Goal: Task Accomplishment & Management: Complete application form

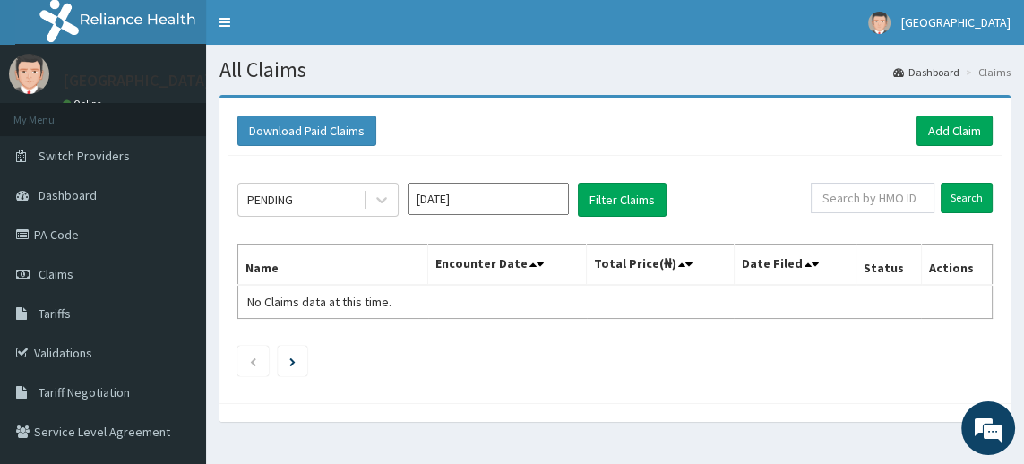
click at [93, 281] on link "Claims" at bounding box center [103, 273] width 206 height 39
click at [960, 130] on link "Add Claim" at bounding box center [954, 131] width 76 height 30
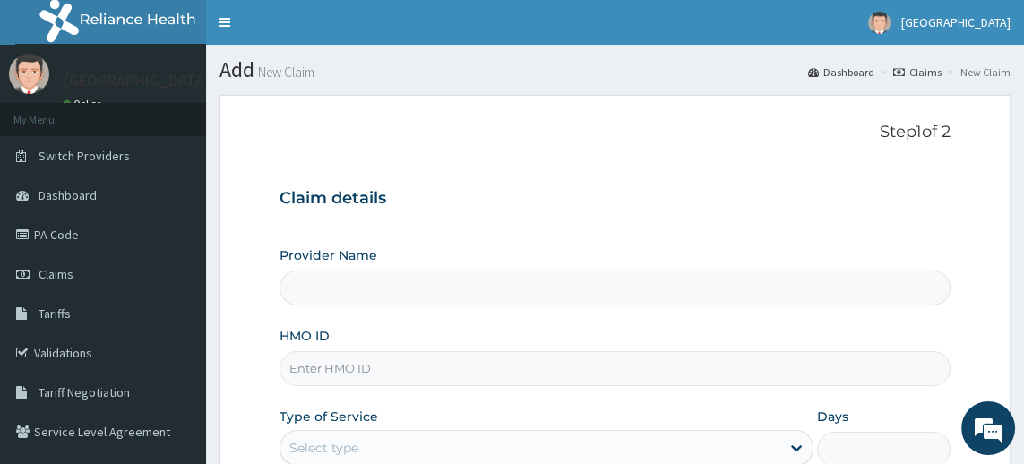
type input "[GEOGRAPHIC_DATA]"
click at [385, 372] on input "HMO ID" at bounding box center [614, 368] width 671 height 35
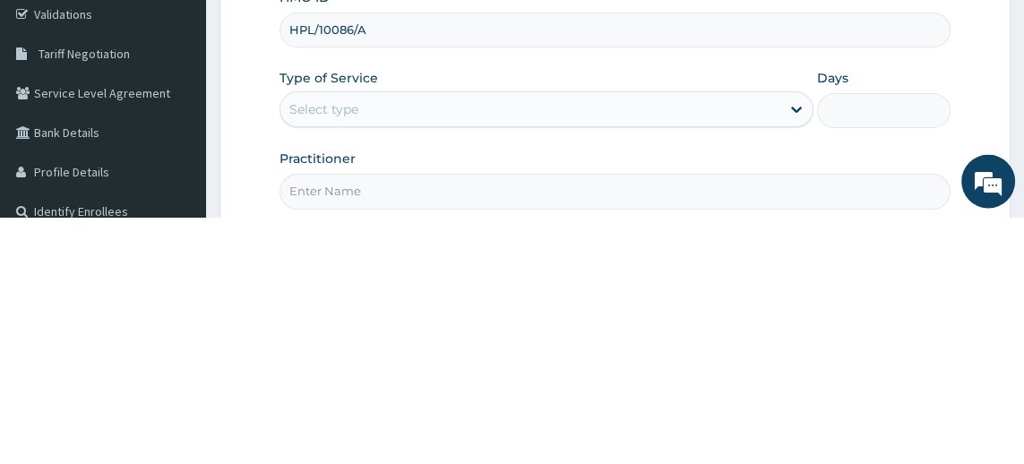
scroll to position [92, 0]
type input "HPL/10086/A"
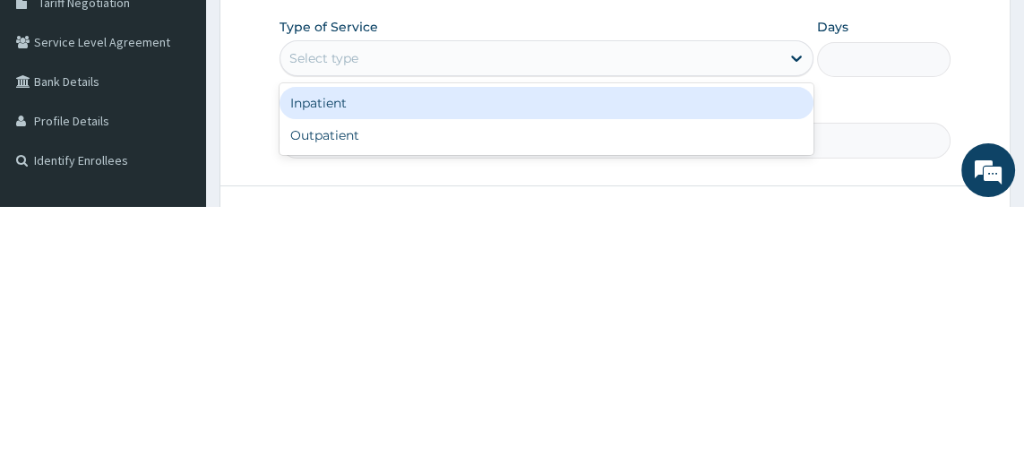
scroll to position [133, 0]
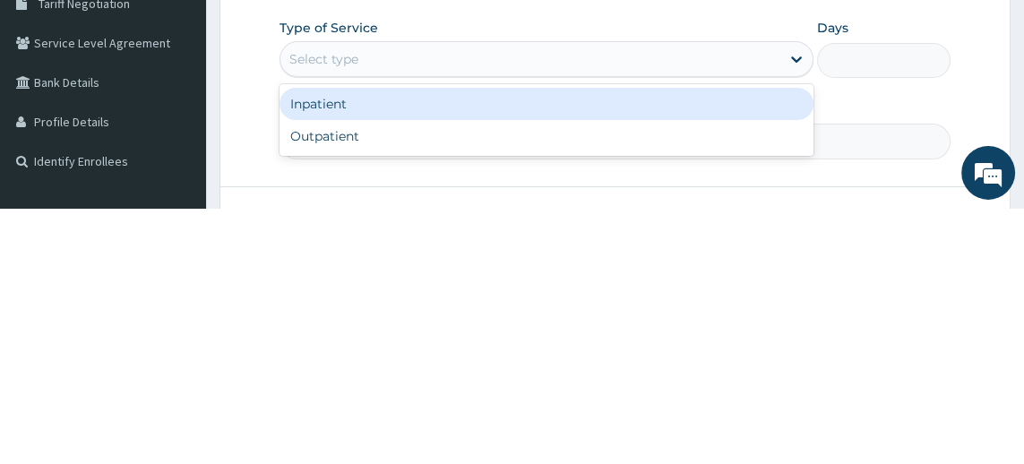
click at [470, 401] on div "Outpatient" at bounding box center [546, 391] width 534 height 32
type input "1"
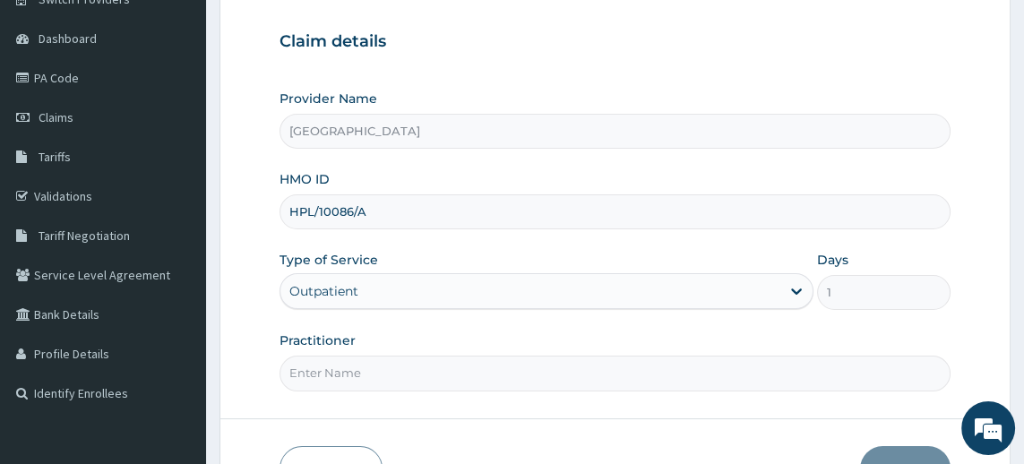
scroll to position [156, 0]
click at [442, 372] on input "Practitioner" at bounding box center [614, 373] width 671 height 35
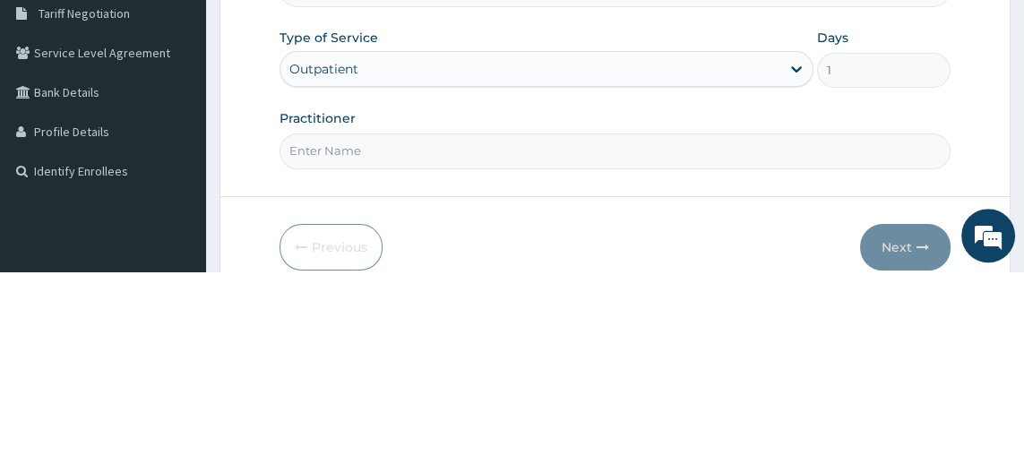
scroll to position [186, 0]
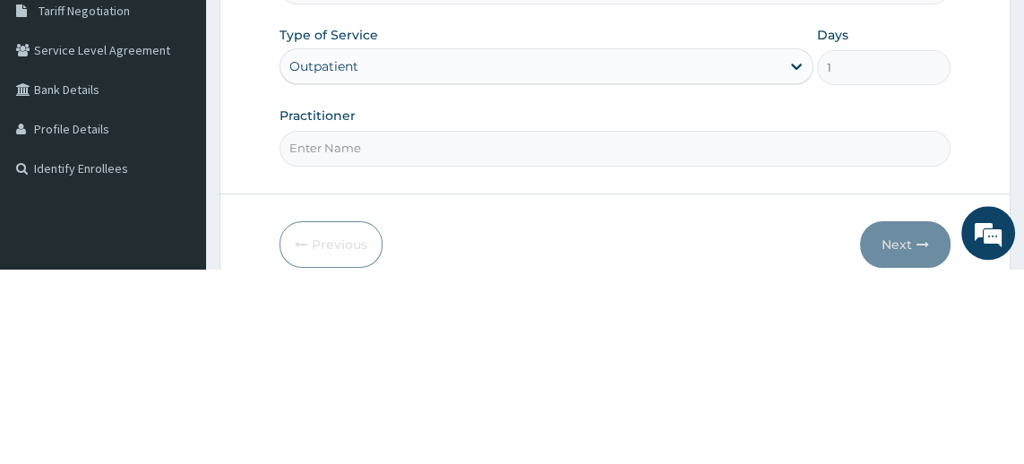
type input "Dr. Kenneth Akporhuorho"
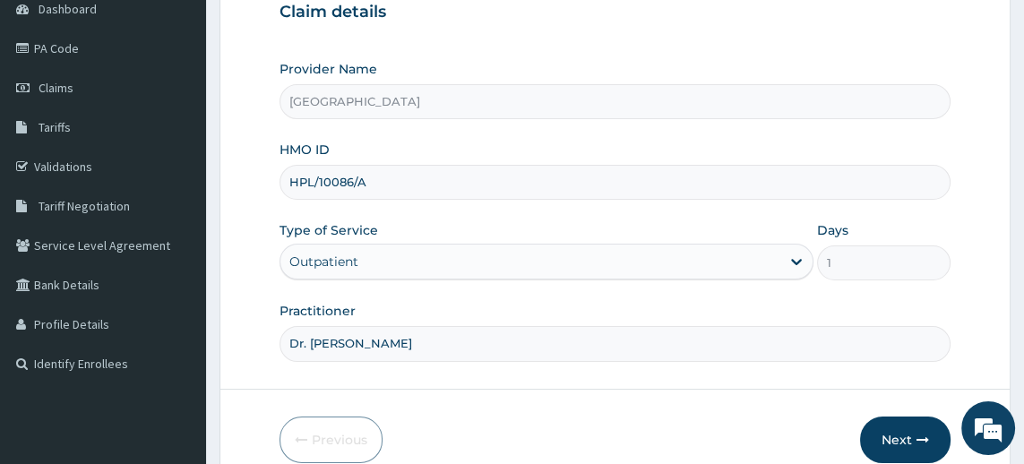
scroll to position [267, 0]
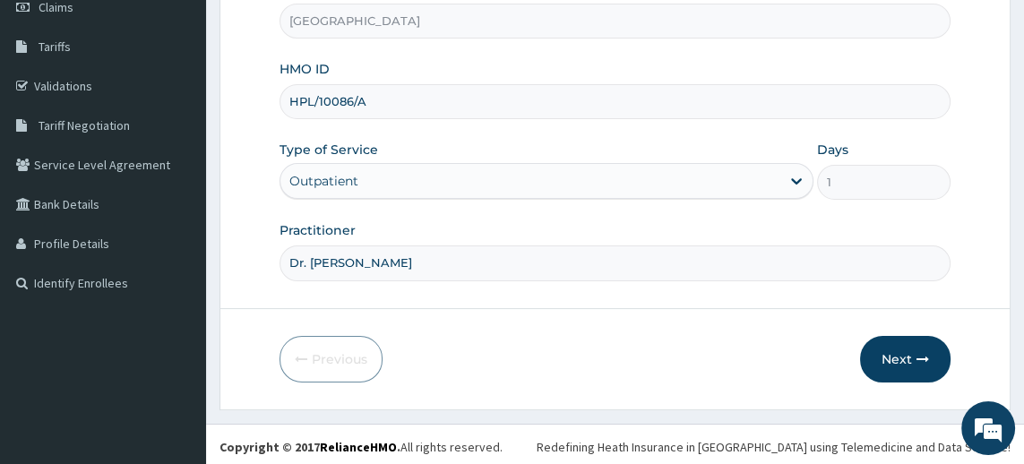
click at [912, 361] on button "Next" at bounding box center [905, 359] width 90 height 47
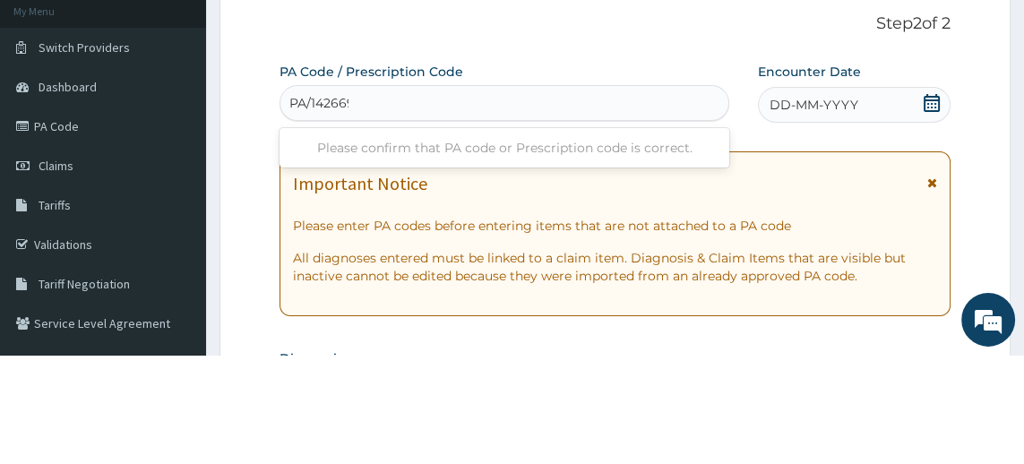
scroll to position [0, 0]
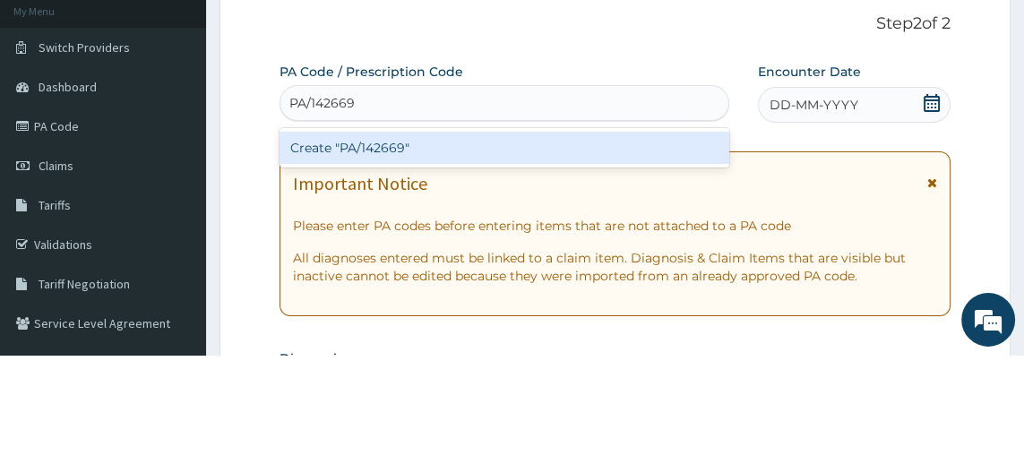
type input "PA/142669"
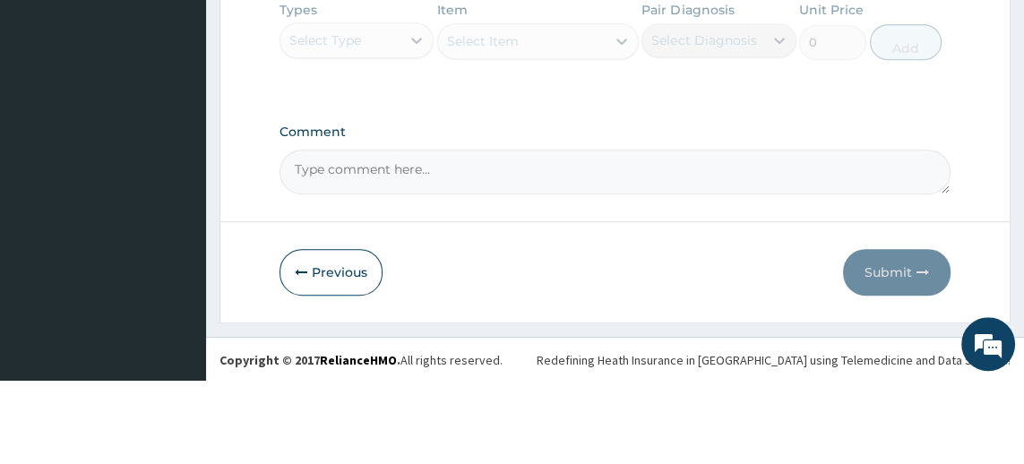
scroll to position [836, 0]
